Goal: Check status: Check status

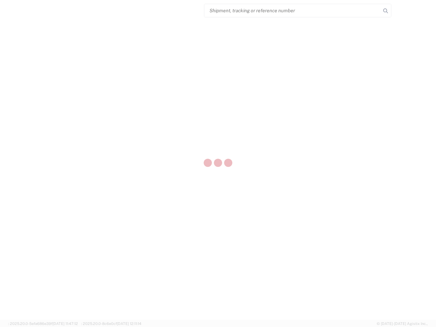
select select "US"
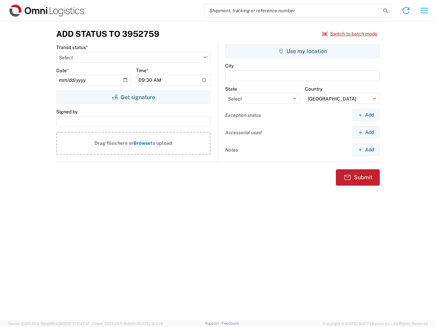
click at [292, 11] on input "search" at bounding box center [292, 10] width 176 height 13
click at [385, 11] on icon at bounding box center [386, 11] width 10 height 10
click at [406, 11] on icon at bounding box center [405, 10] width 11 height 11
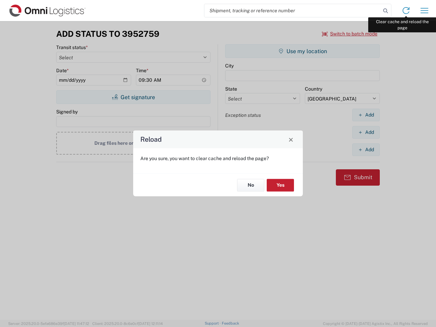
click at [424, 11] on div "Reload Are you sure, you want to clear cache and reload the page? No Yes" at bounding box center [218, 163] width 436 height 327
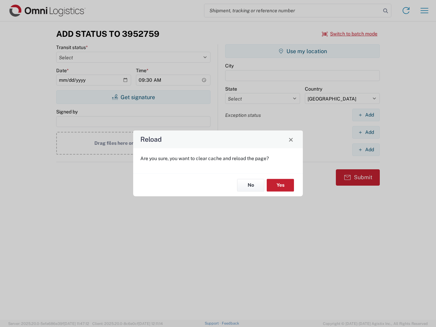
click at [350, 34] on div "Reload Are you sure, you want to clear cache and reload the page? No Yes" at bounding box center [218, 163] width 436 height 327
click at [133, 97] on div "Reload Are you sure, you want to clear cache and reload the page? No Yes" at bounding box center [218, 163] width 436 height 327
click at [302, 51] on div "Reload Are you sure, you want to clear cache and reload the page? No Yes" at bounding box center [218, 163] width 436 height 327
click at [366, 115] on div "Reload Are you sure, you want to clear cache and reload the page? No Yes" at bounding box center [218, 163] width 436 height 327
click at [366, 132] on div "Reload Are you sure, you want to clear cache and reload the page? No Yes" at bounding box center [218, 163] width 436 height 327
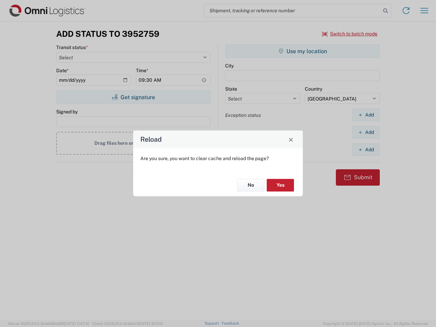
click at [366, 149] on div "Reload Are you sure, you want to clear cache and reload the page? No Yes" at bounding box center [218, 163] width 436 height 327
